Goal: Book appointment/travel/reservation

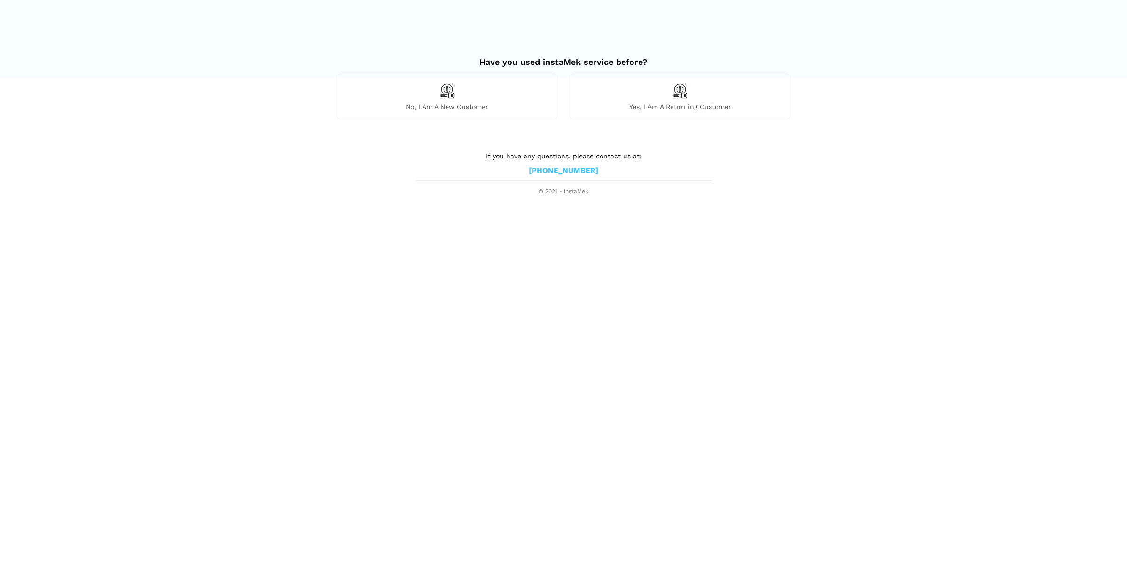
click at [521, 105] on span "No, I am a new customer" at bounding box center [447, 106] width 218 height 8
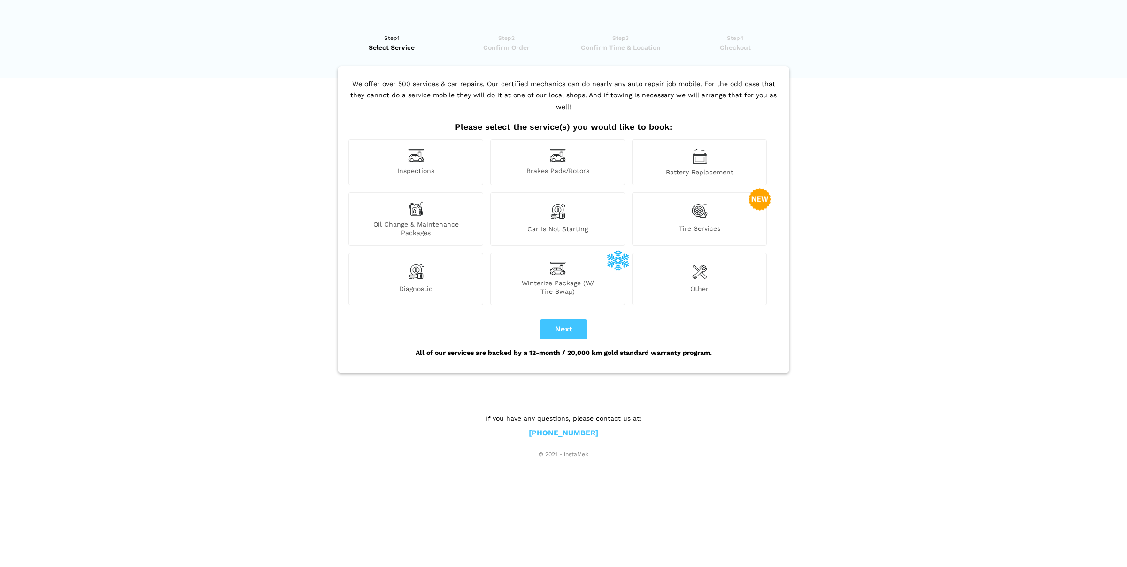
click at [685, 224] on span "Tire Services" at bounding box center [700, 230] width 134 height 13
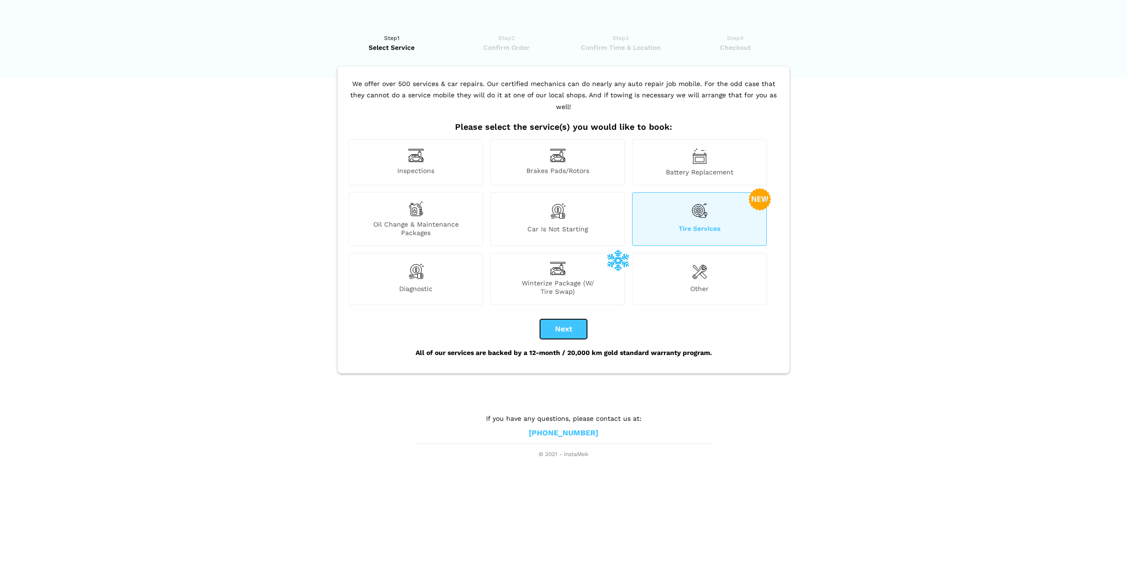
click at [579, 319] on button "Next" at bounding box center [563, 329] width 47 height 20
checkbox input "true"
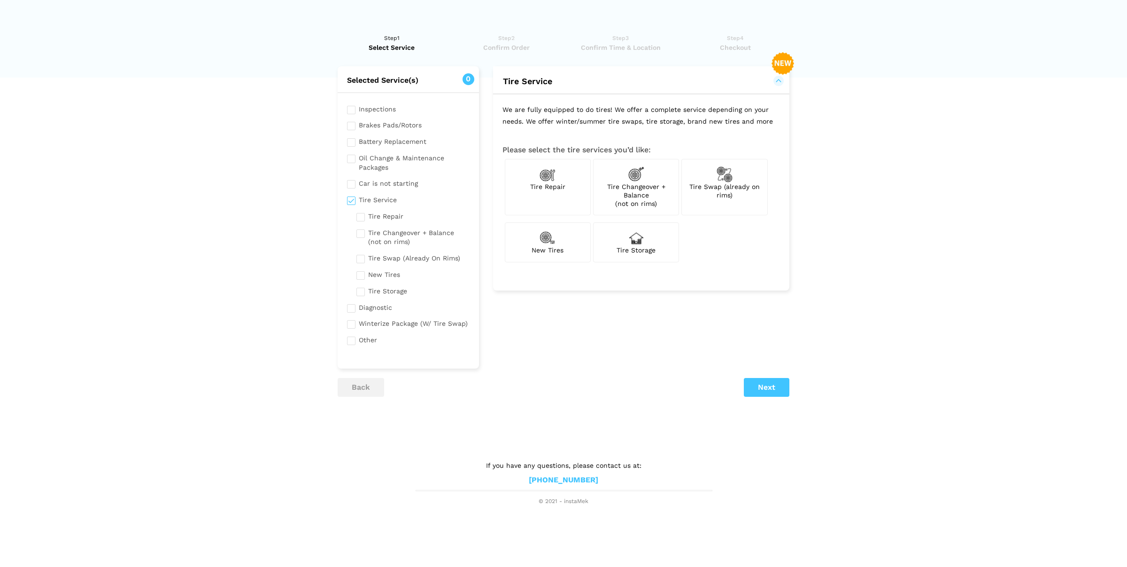
click at [562, 257] on div "New Tires" at bounding box center [548, 241] width 86 height 39
checkbox input "true"
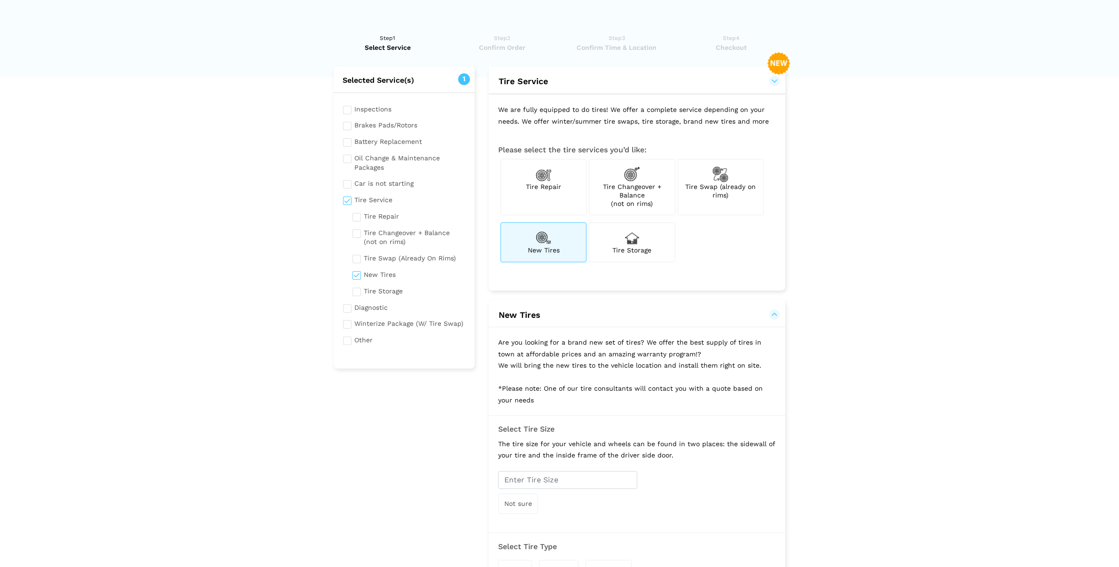
click at [706, 183] on span "Tire Swap (already on rims)" at bounding box center [720, 191] width 70 height 16
checkbox input "true"
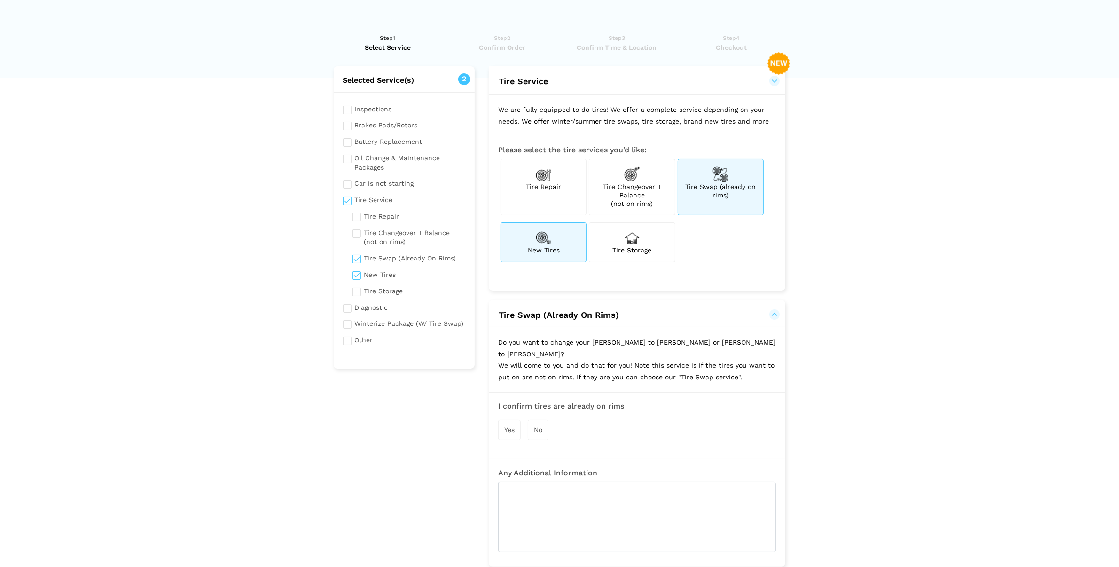
click at [514, 426] on span "Yes" at bounding box center [509, 430] width 10 height 8
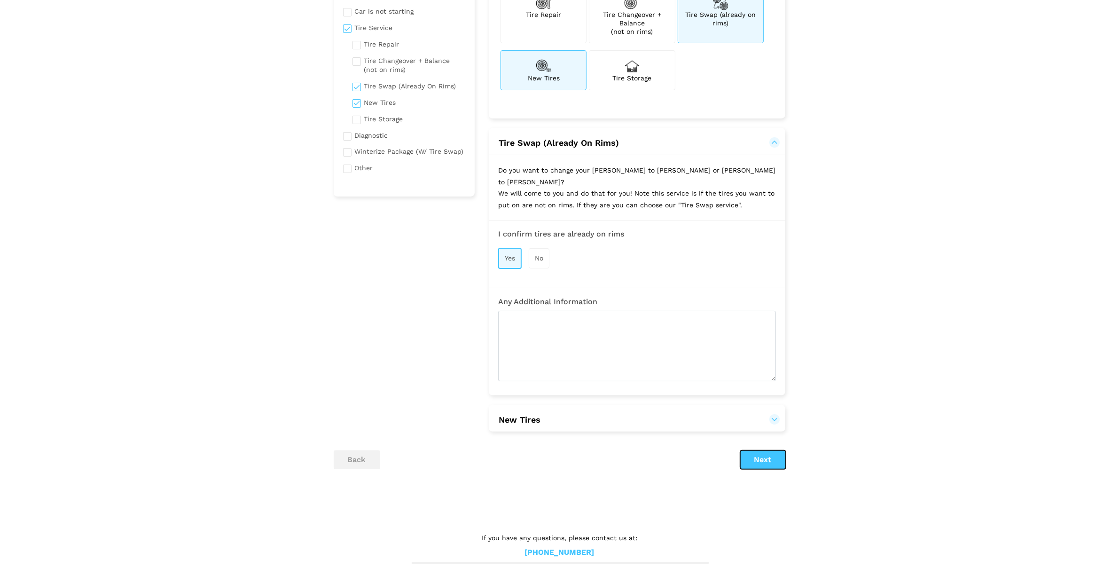
click at [769, 450] on button "Next" at bounding box center [763, 459] width 46 height 19
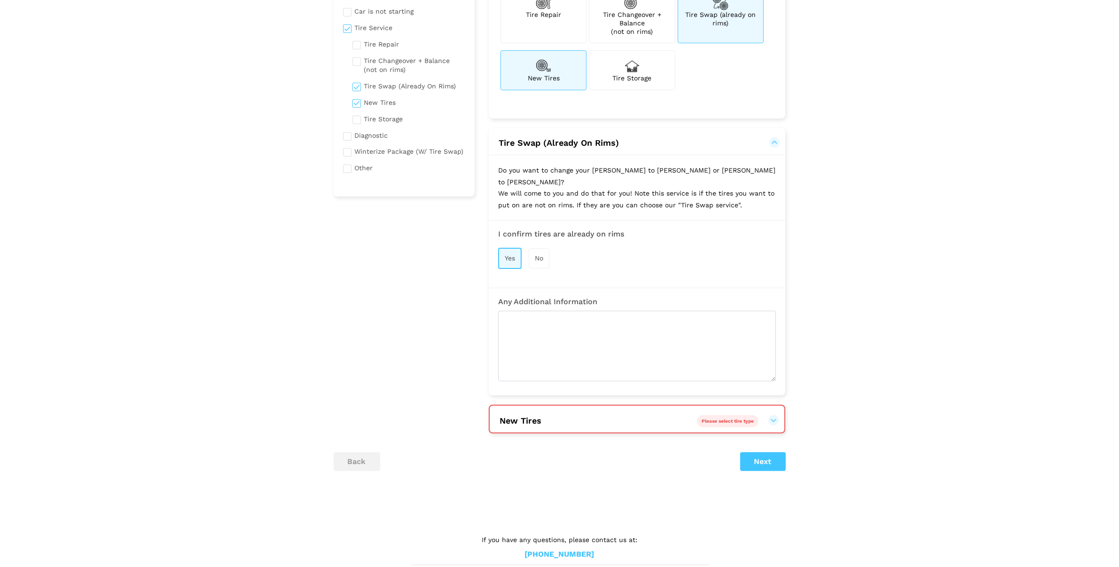
scroll to position [173, 0]
click at [741, 417] on span "Please select tire type" at bounding box center [727, 419] width 52 height 5
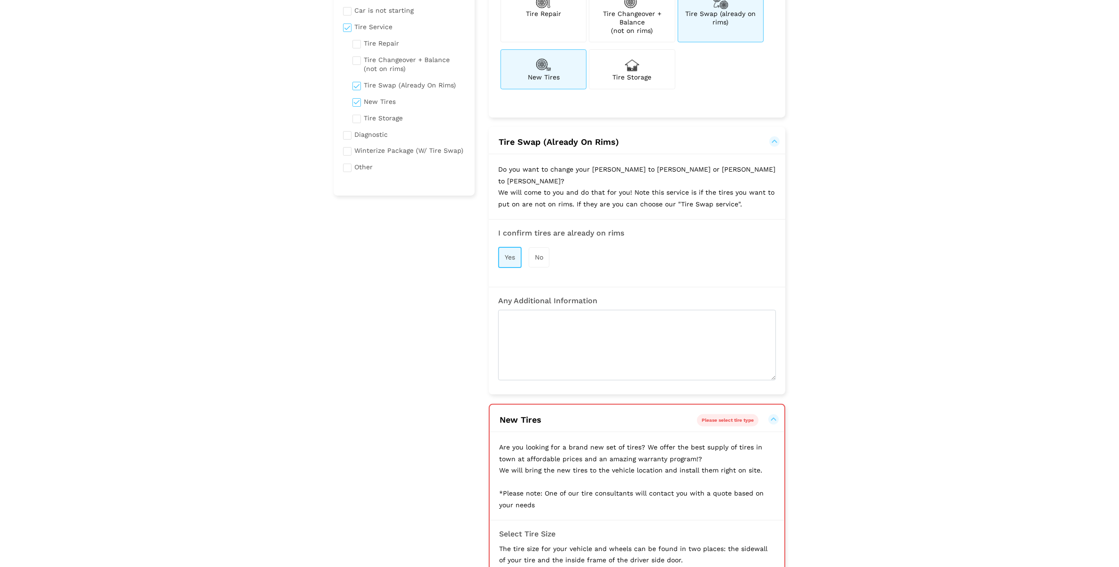
click at [569, 88] on div "New Tires" at bounding box center [543, 68] width 86 height 39
checkbox input "false"
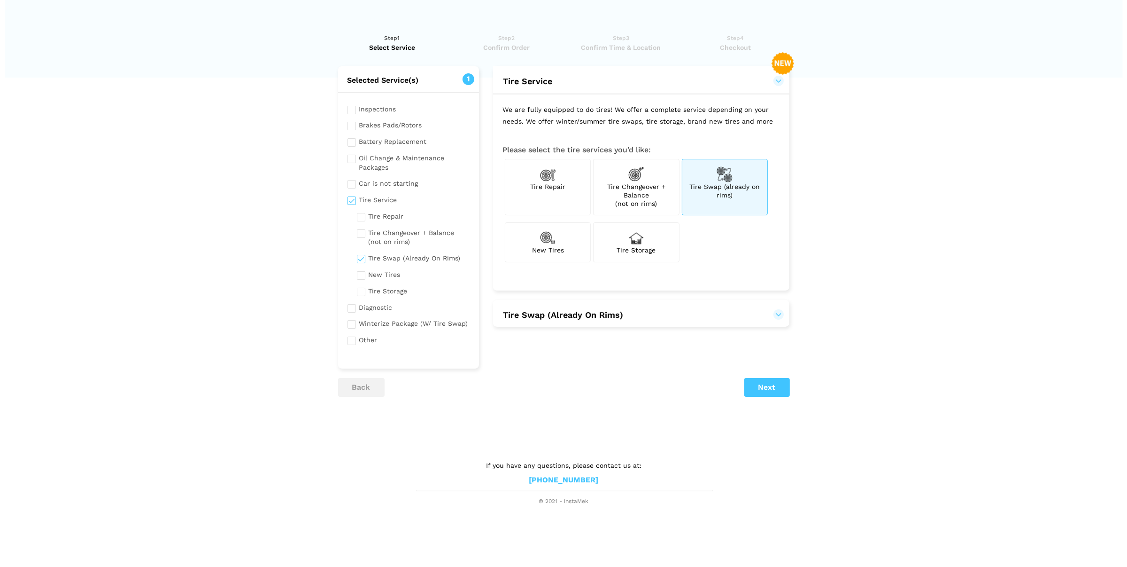
scroll to position [0, 0]
click at [762, 394] on button "Next" at bounding box center [767, 387] width 46 height 19
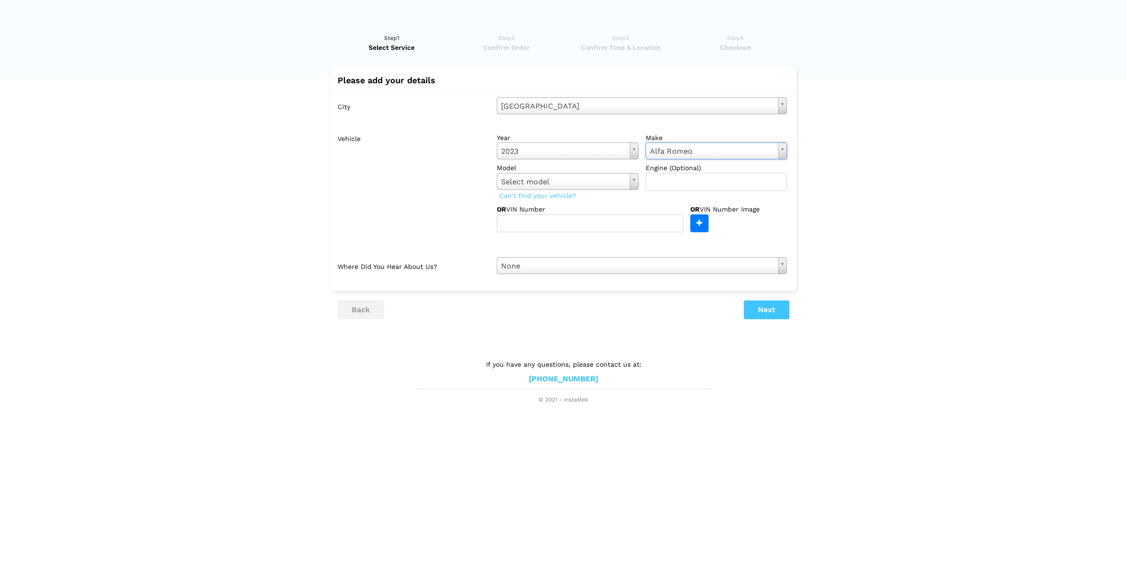
click at [585, 190] on div "model Select model Select model [PERSON_NAME]" at bounding box center [571, 177] width 149 height 28
click at [772, 312] on button "Next" at bounding box center [767, 309] width 46 height 19
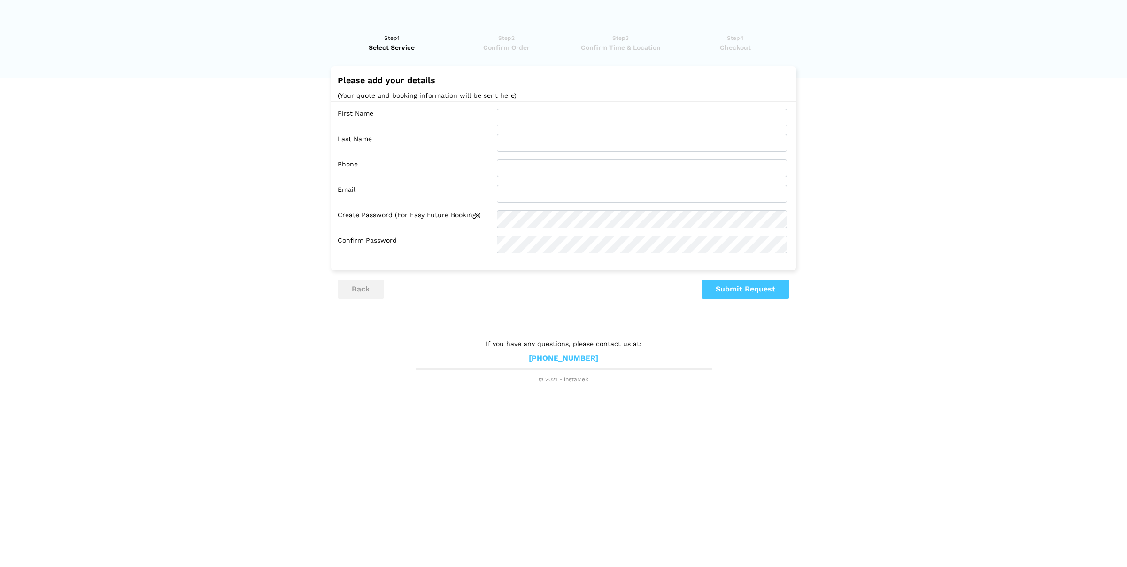
click at [578, 127] on div "First Name Last Name Phone Email Confirm Password" at bounding box center [564, 181] width 466 height 160
click at [581, 115] on input "text" at bounding box center [642, 118] width 290 height 18
type input "Test"
click at [566, 141] on input "text" at bounding box center [642, 143] width 290 height 18
type input "Testing"
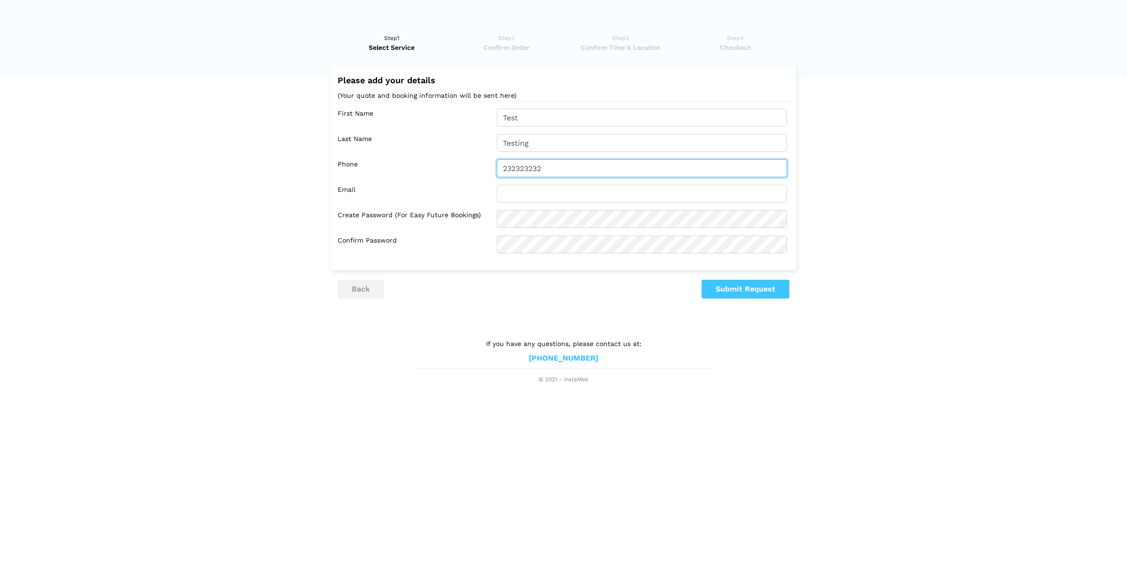
type input "232323232"
type input "[EMAIL_ADDRESS][DOMAIN_NAME]"
click at [751, 300] on lik "Have you used instaMek service before? No, I am a new customer Yes, I am a retu…" at bounding box center [563, 204] width 1127 height 360
click at [756, 291] on button "Submit Request" at bounding box center [746, 289] width 88 height 19
click at [744, 292] on button "Submit Request" at bounding box center [746, 289] width 88 height 19
